Goal: Register for event/course

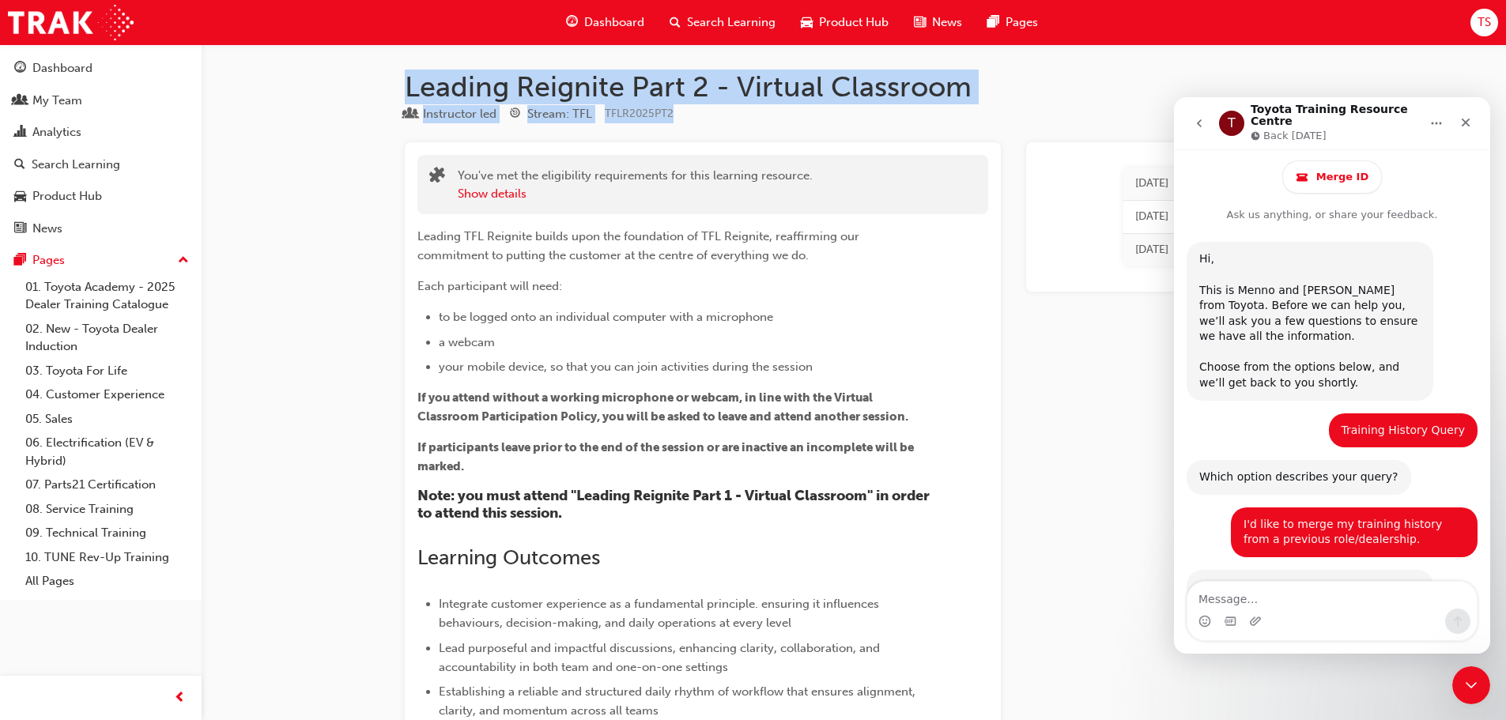
scroll to position [902, 0]
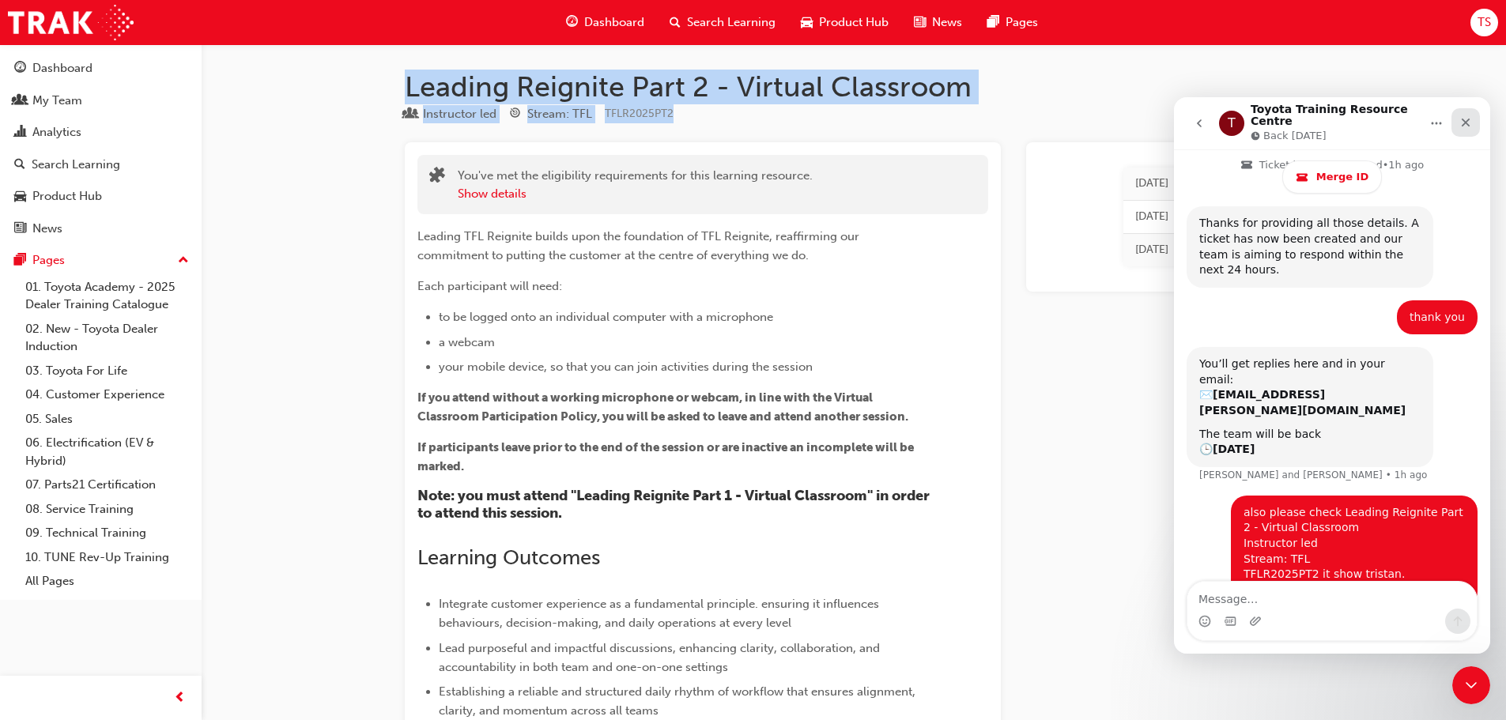
click at [1463, 116] on icon "Close" at bounding box center [1466, 122] width 13 height 13
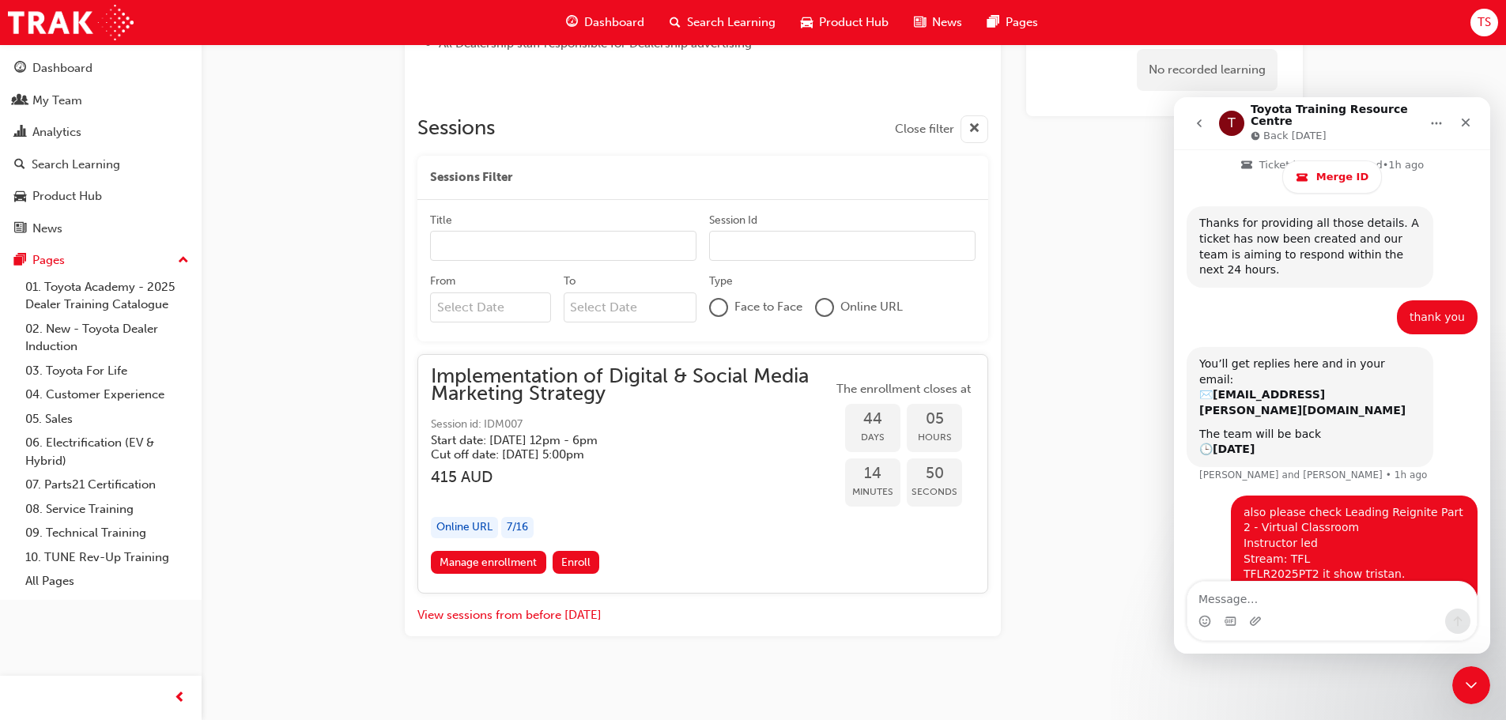
scroll to position [1070, 0]
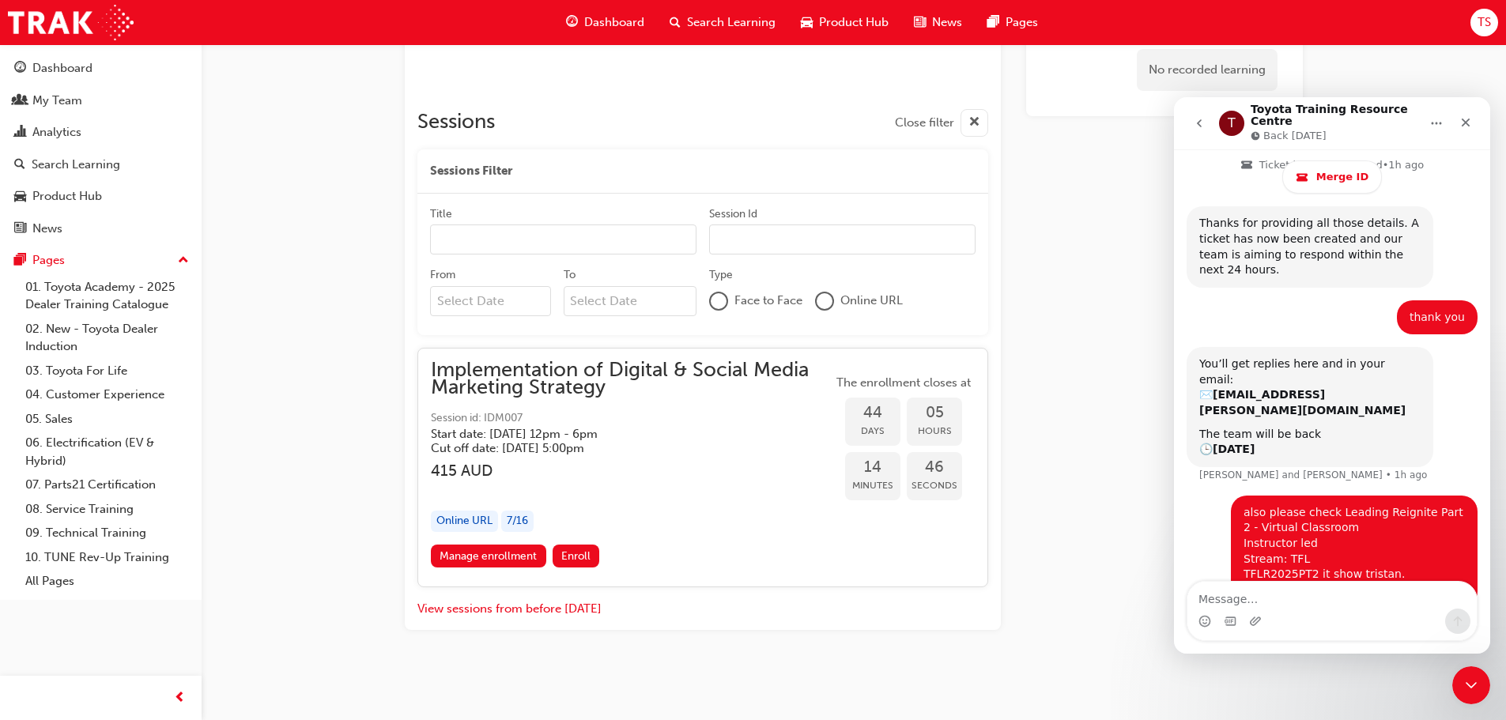
drag, startPoint x: 434, startPoint y: 370, endPoint x: 642, endPoint y: 398, distance: 209.8
click at [642, 398] on div "Implementation of Digital & Social Media Marketing Strategy Session id: IDM007 …" at bounding box center [632, 408] width 402 height 95
drag, startPoint x: 639, startPoint y: 393, endPoint x: 417, endPoint y: 372, distance: 222.4
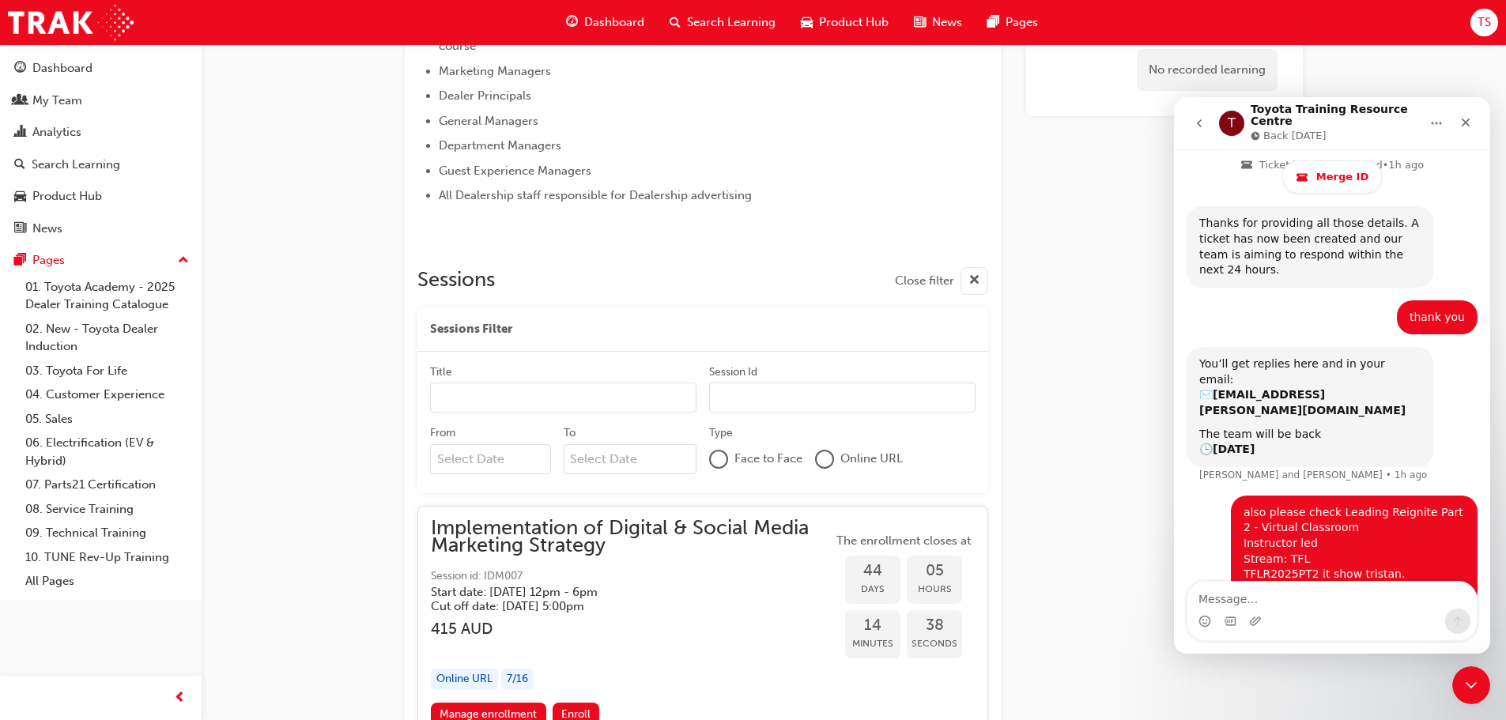
scroll to position [833, 0]
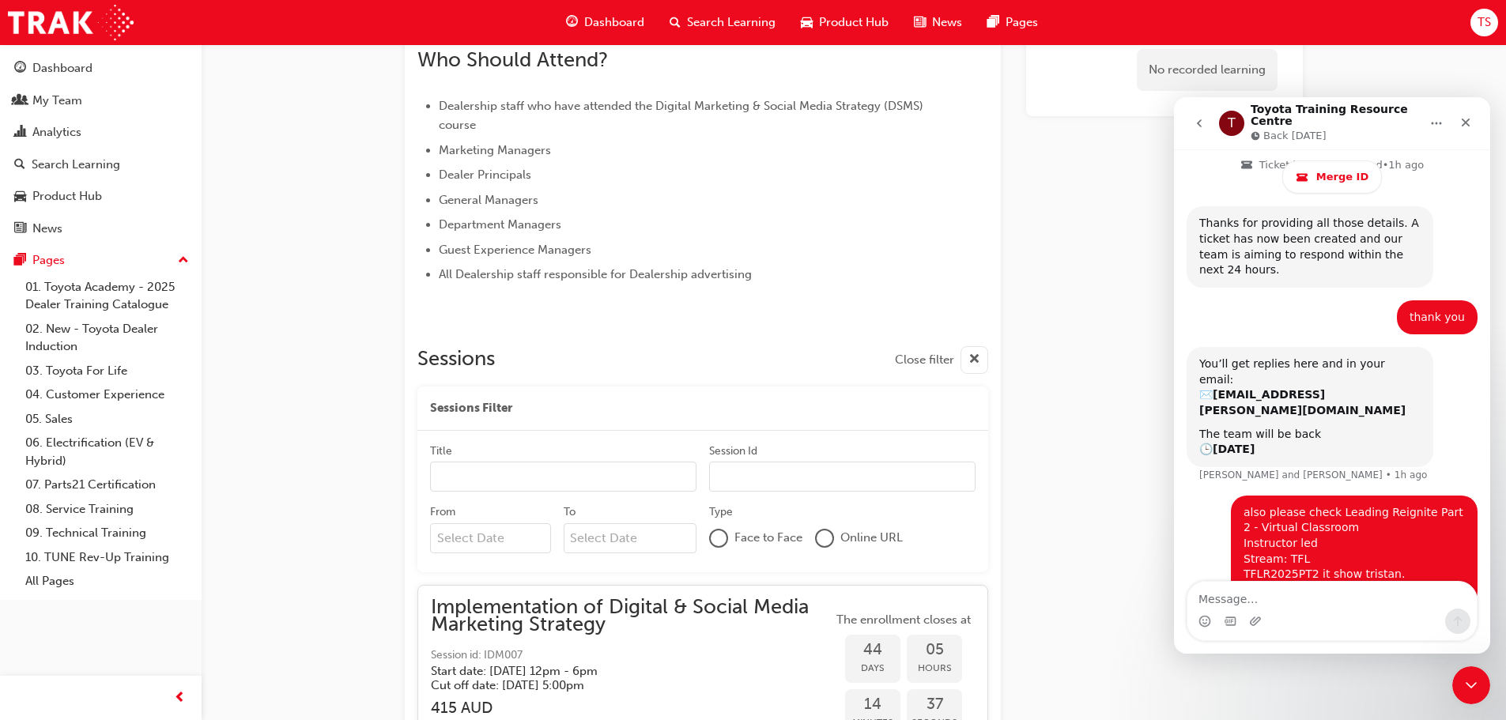
click at [535, 281] on span "All Dealership staff responsible for Dealership advertising" at bounding box center [595, 274] width 313 height 14
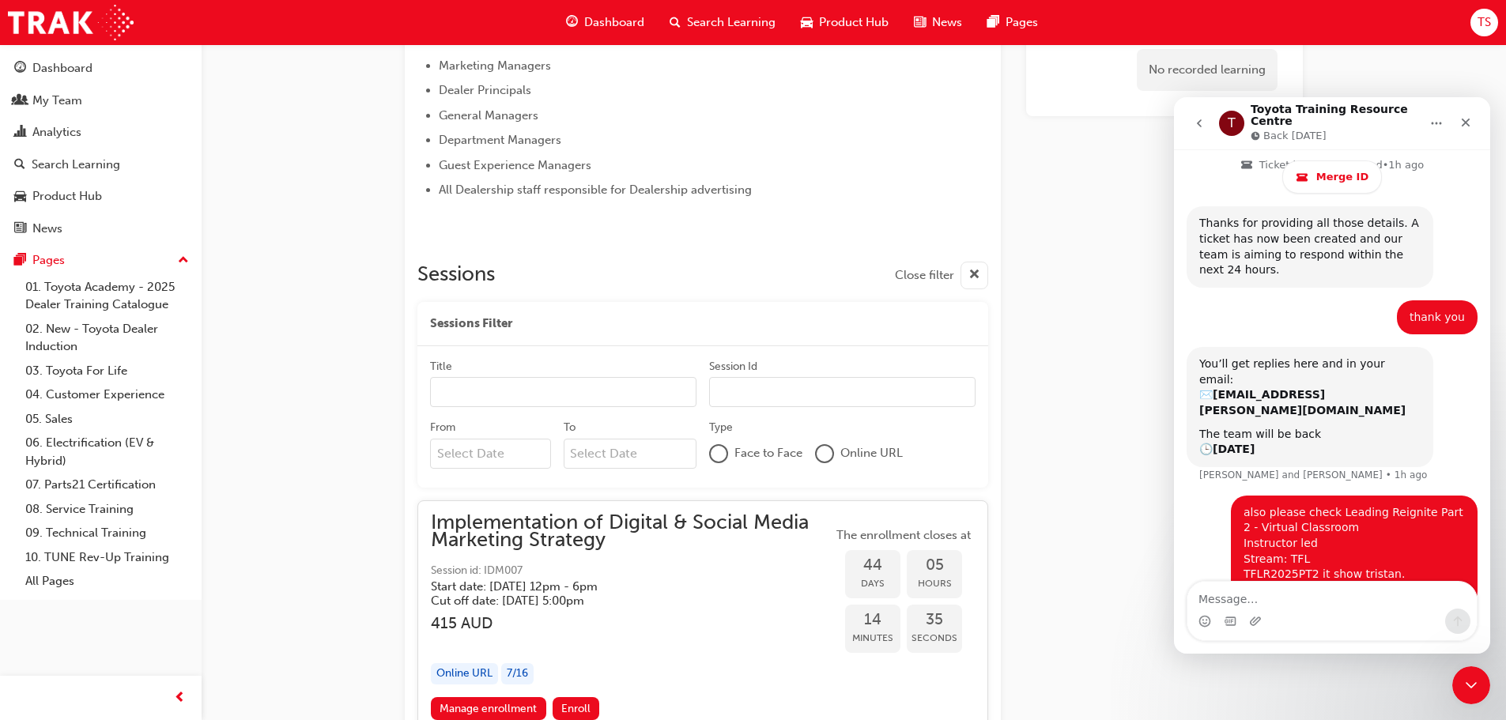
scroll to position [1107, 0]
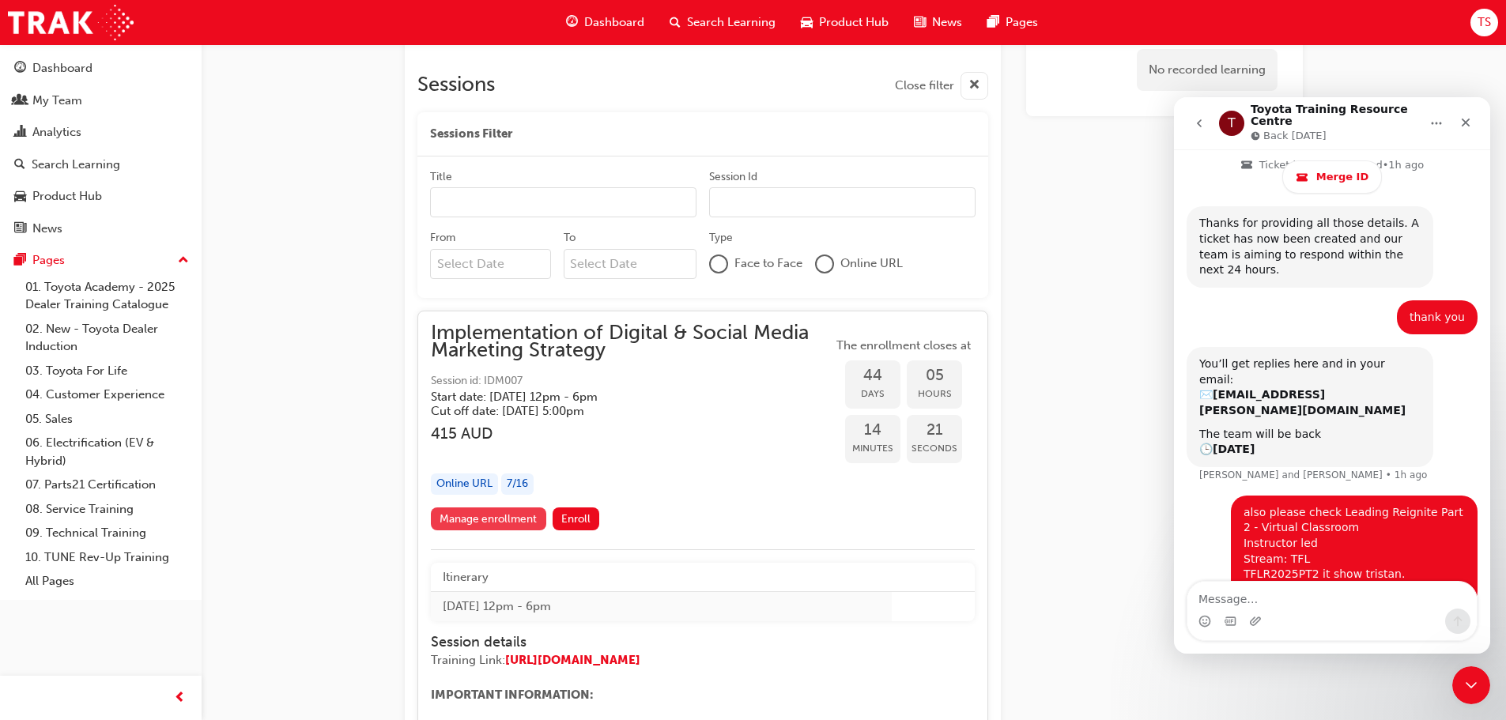
click at [519, 514] on link "Manage enrollment" at bounding box center [488, 519] width 115 height 23
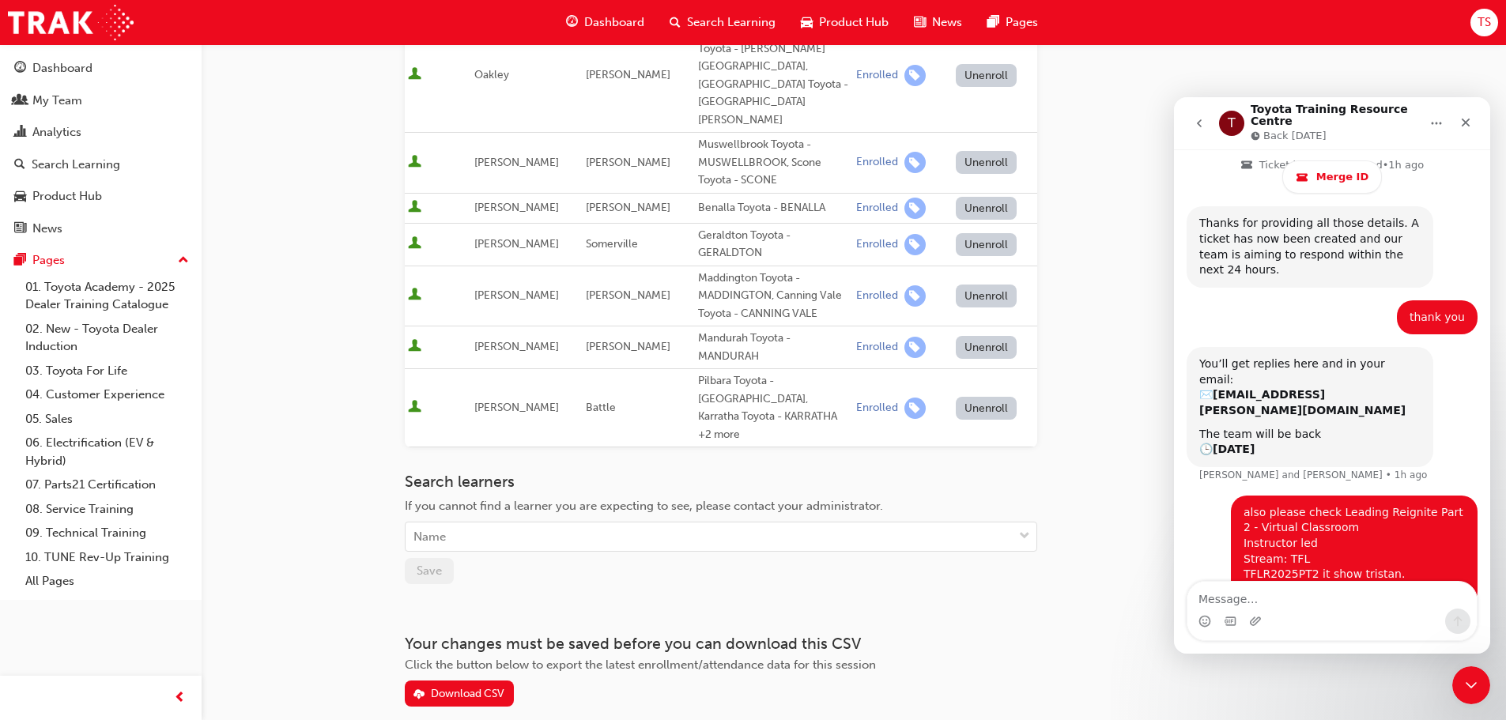
scroll to position [317, 0]
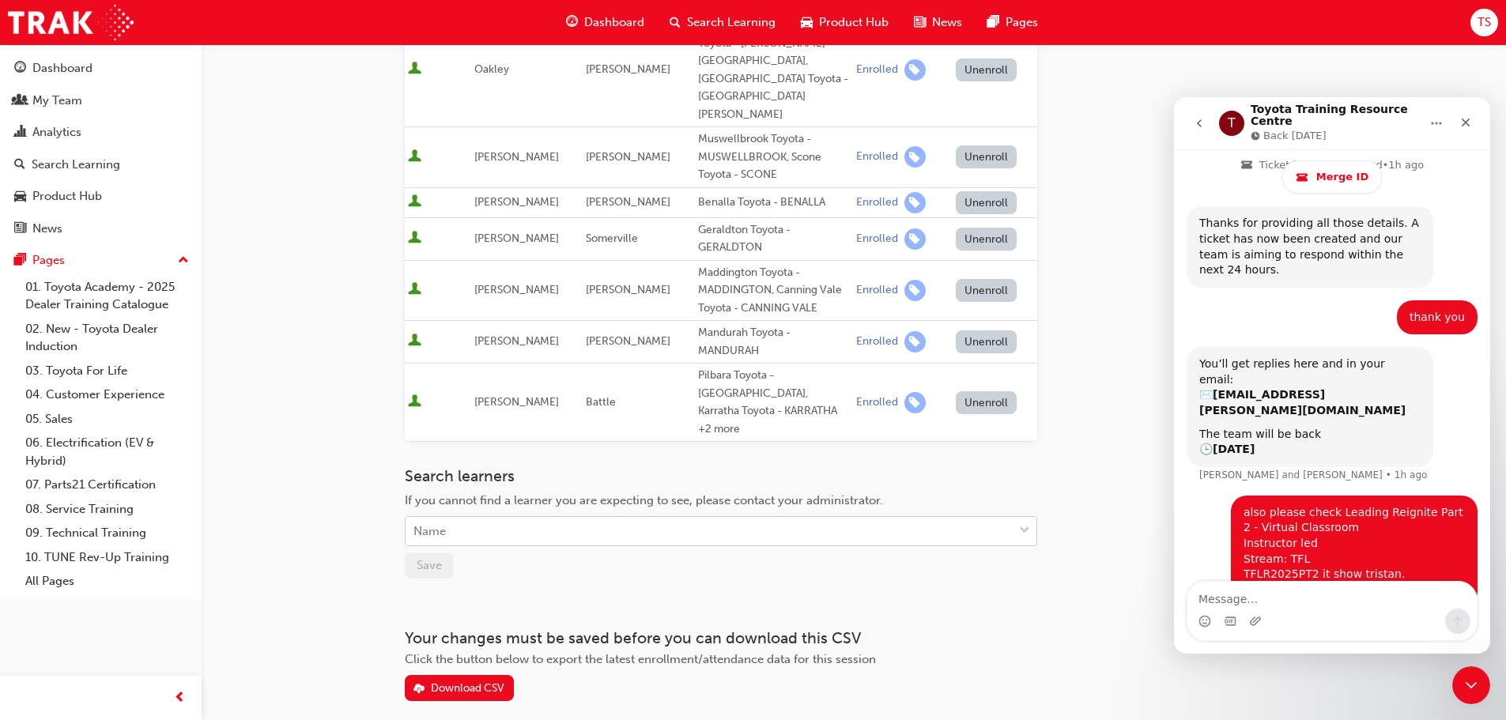
click at [531, 518] on div "Name" at bounding box center [709, 532] width 607 height 28
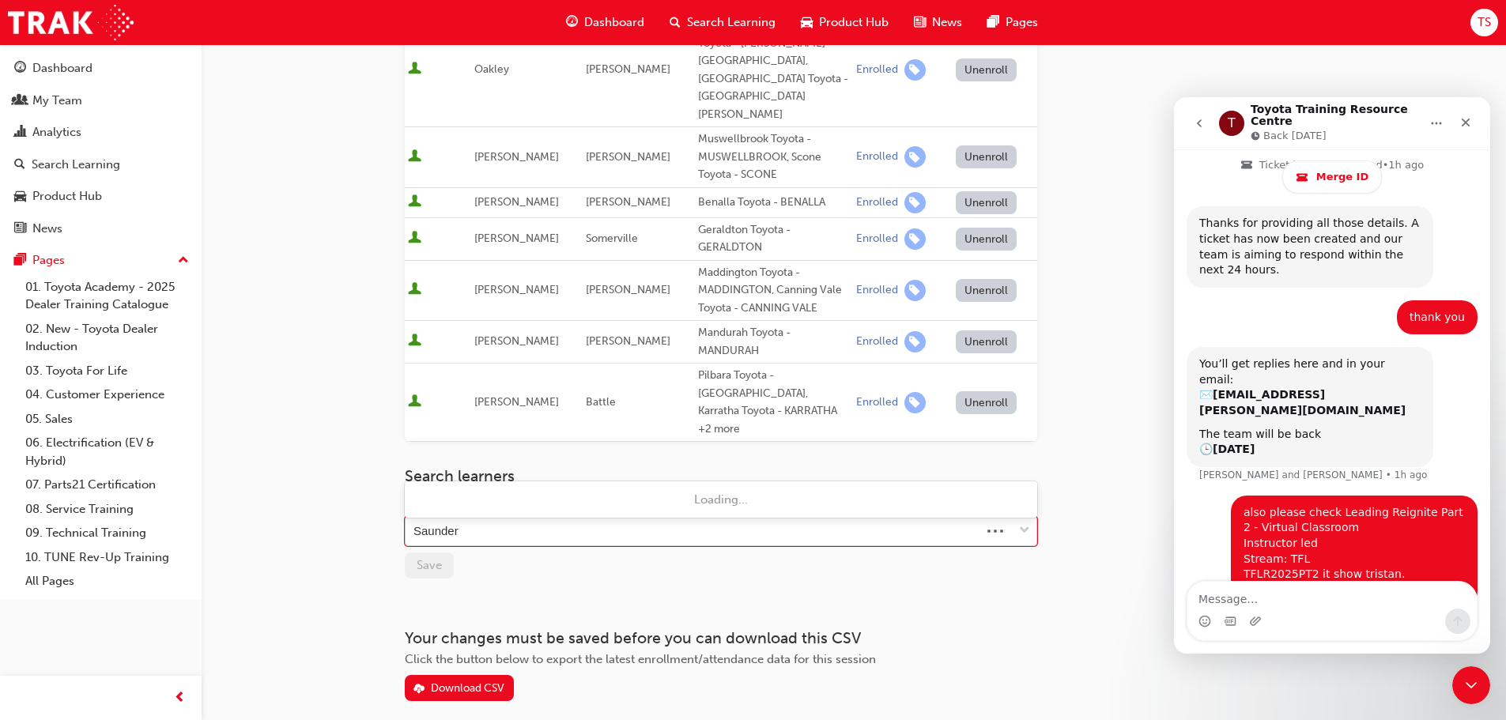
type input "Saunders"
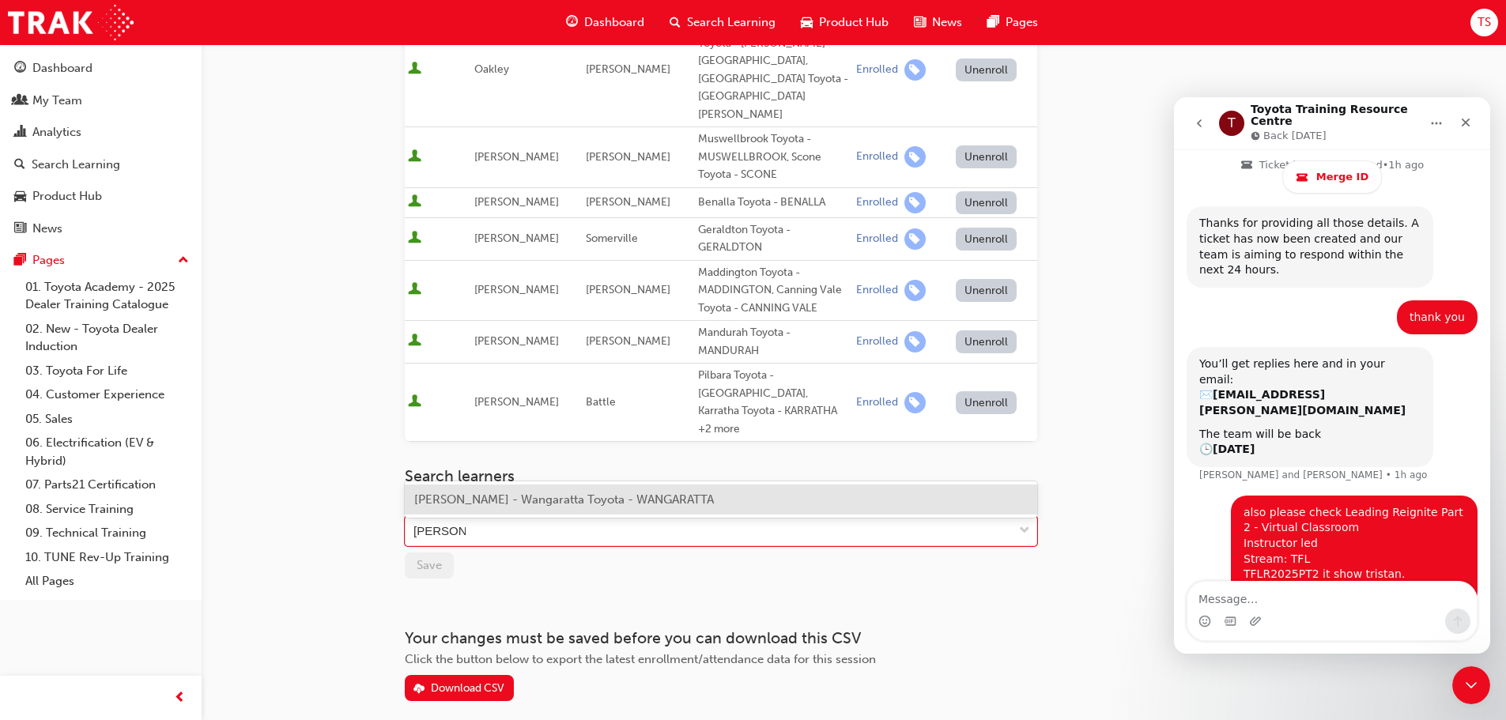
click at [533, 494] on span "Tristan Saunders - Wangaratta Toyota - WANGARATTA" at bounding box center [564, 500] width 300 height 14
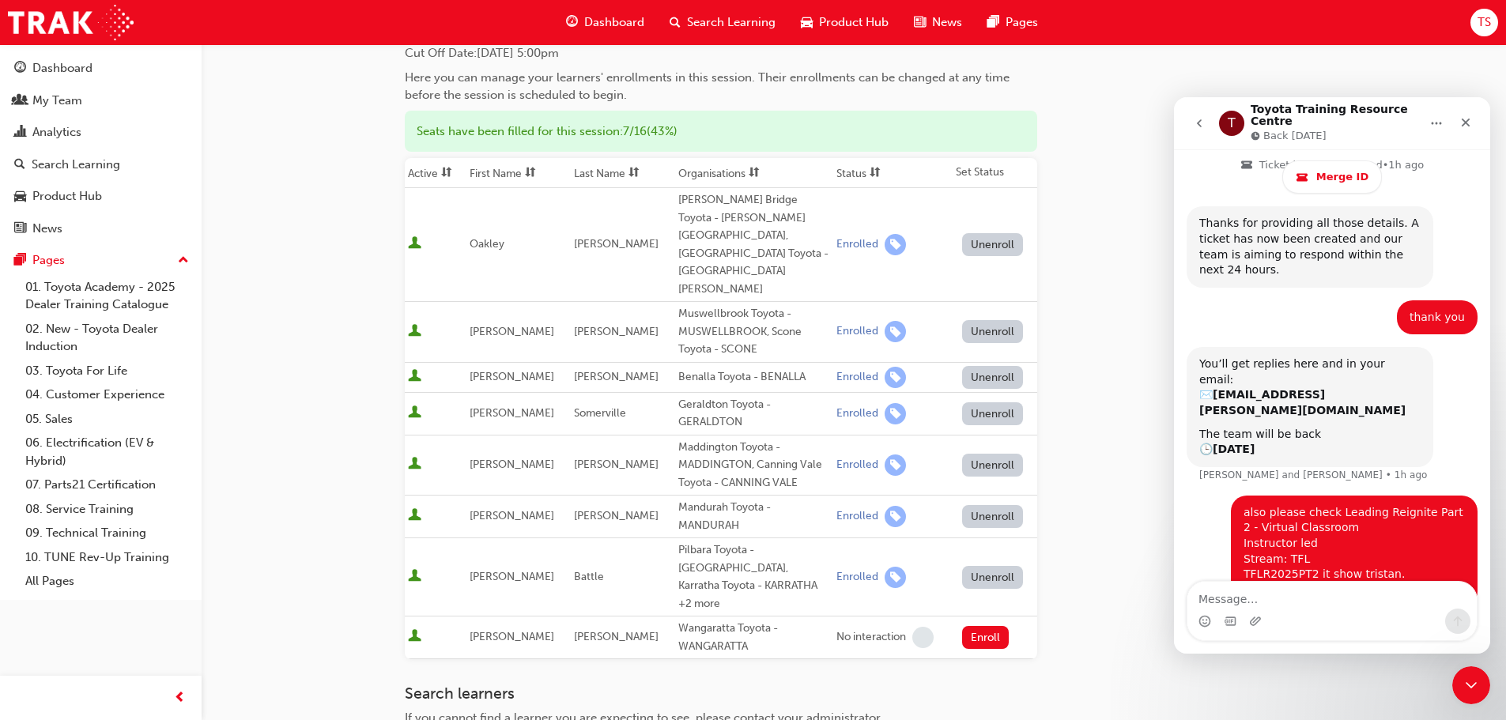
scroll to position [0, 0]
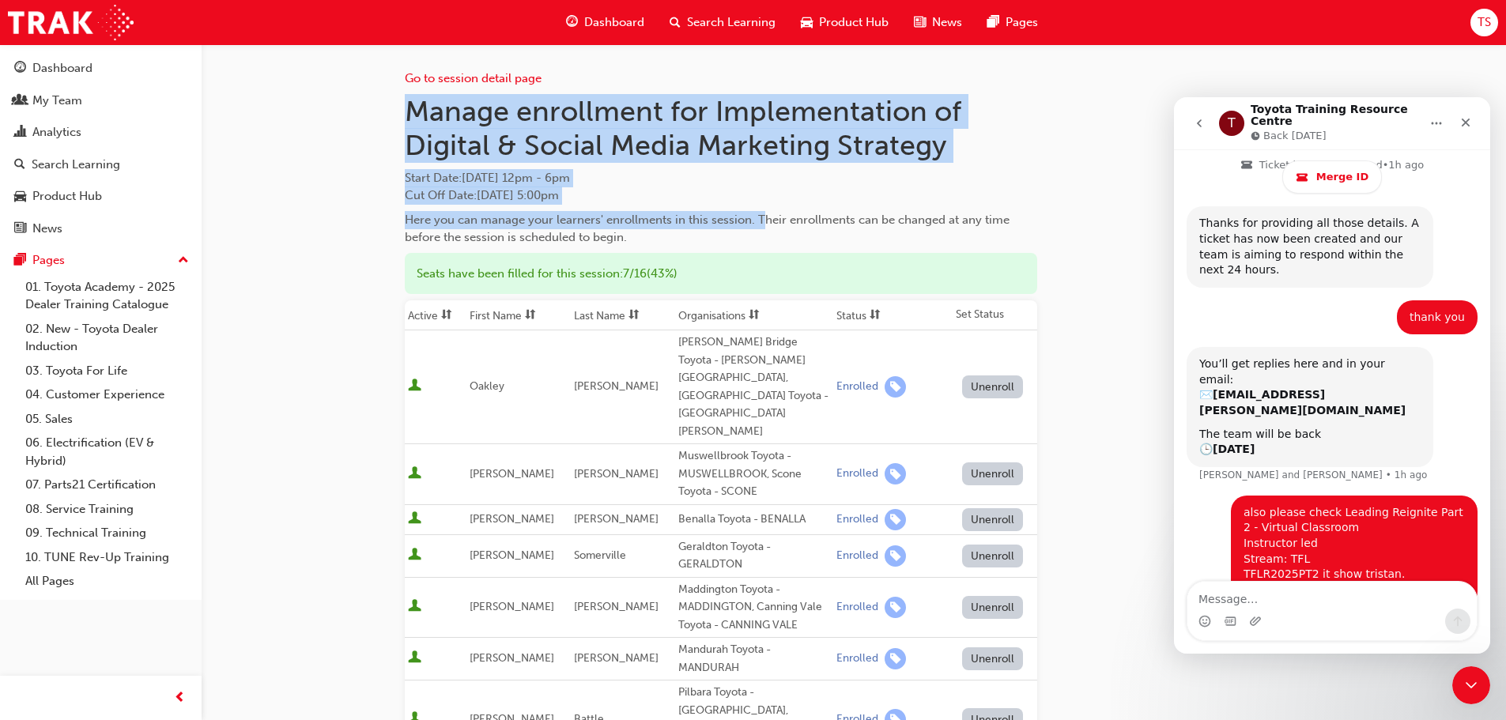
drag, startPoint x: 405, startPoint y: 107, endPoint x: 762, endPoint y: 220, distance: 374.9
click at [762, 220] on div "Manage enrollment for Implementation of Digital & Social Media Marketing Strate…" at bounding box center [721, 170] width 633 height 153
copy div "Manage enrollment for Implementation of Digital & Social Media Marketing Strate…"
